Goal: Transaction & Acquisition: Purchase product/service

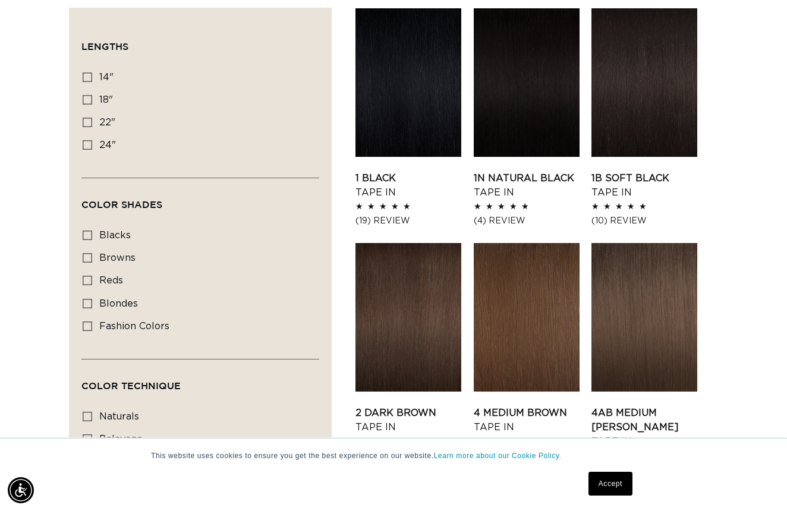
scroll to position [0, 702]
click at [412, 171] on link "1 Black Tape In" at bounding box center [408, 185] width 106 height 29
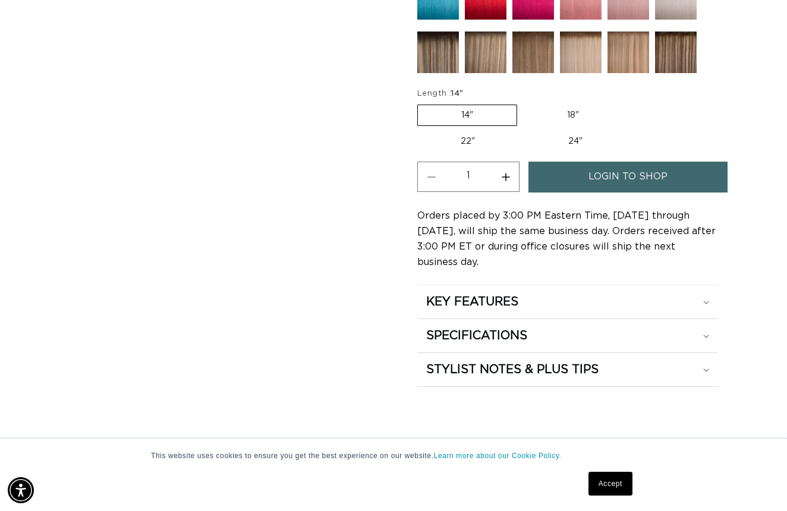
scroll to position [0, 1404]
click at [466, 141] on label "22" Variant sold out or unavailable" at bounding box center [467, 141] width 101 height 20
click at [628, 103] on input "22" Variant sold out or unavailable" at bounding box center [628, 102] width 1 height 1
radio input "true"
